Goal: Navigation & Orientation: Find specific page/section

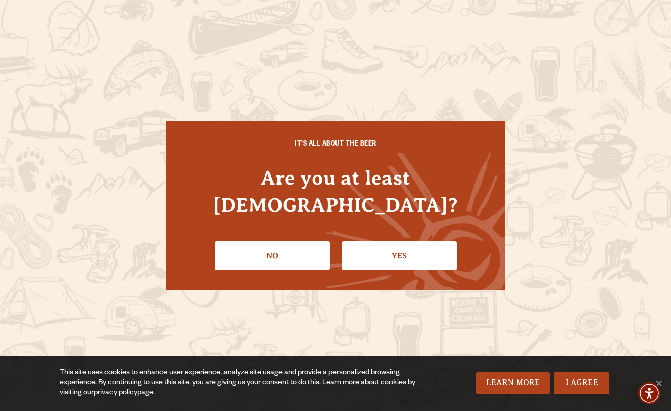
click at [386, 241] on link "Yes" at bounding box center [398, 255] width 115 height 29
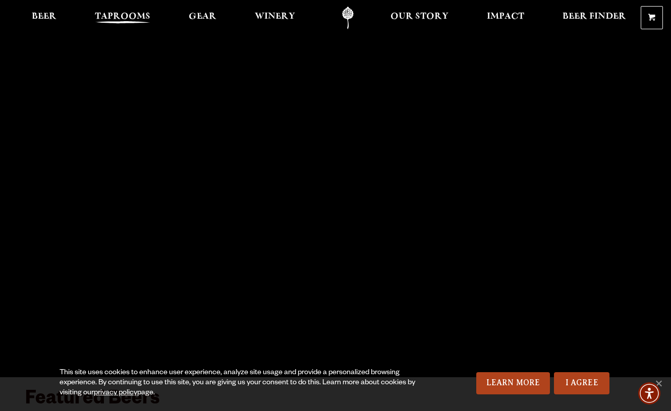
click at [113, 10] on link "Taprooms" at bounding box center [122, 18] width 69 height 23
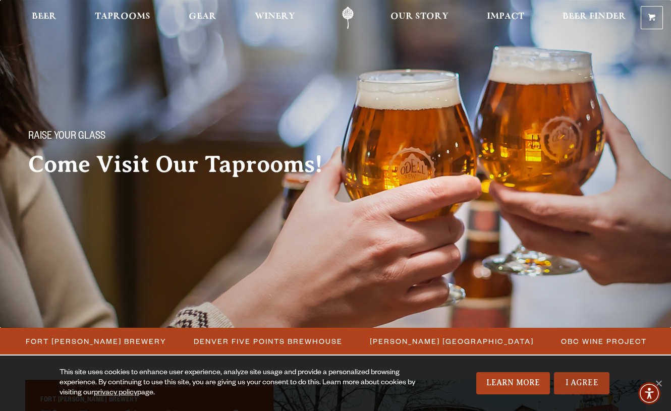
click at [570, 378] on link "I Agree" at bounding box center [581, 383] width 55 height 22
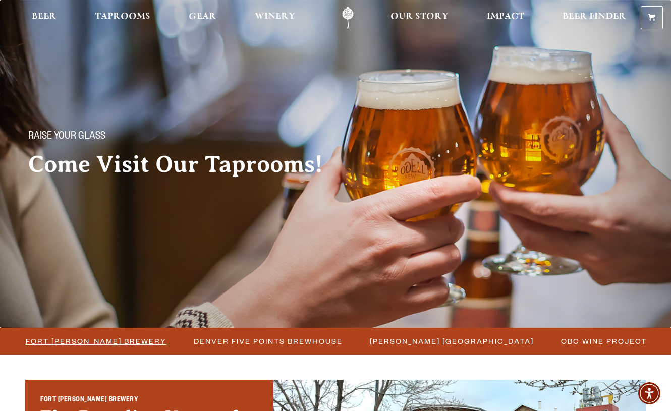
click at [108, 339] on span "Fort [PERSON_NAME] Brewery" at bounding box center [96, 341] width 141 height 15
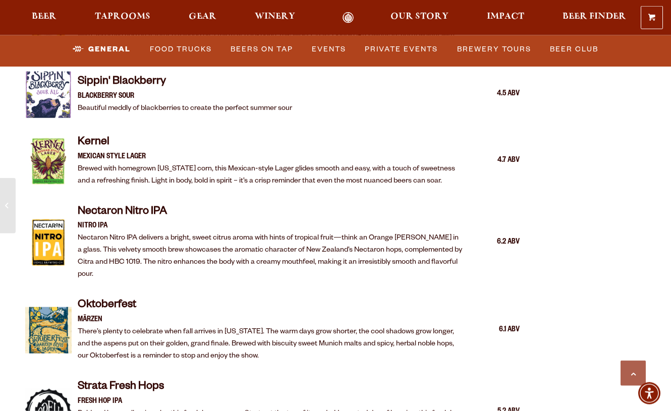
scroll to position [1800, 0]
